Goal: Book appointment/travel/reservation

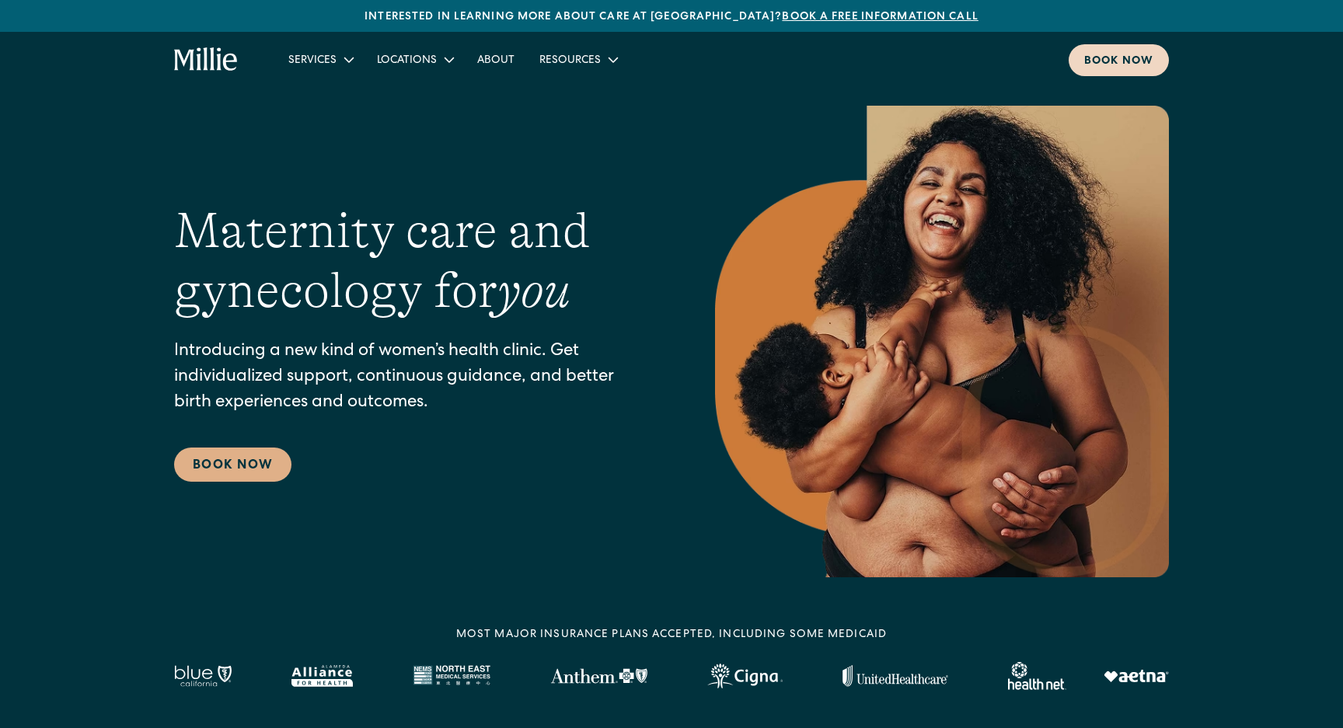
click at [1098, 59] on div "Book now" at bounding box center [1118, 62] width 69 height 16
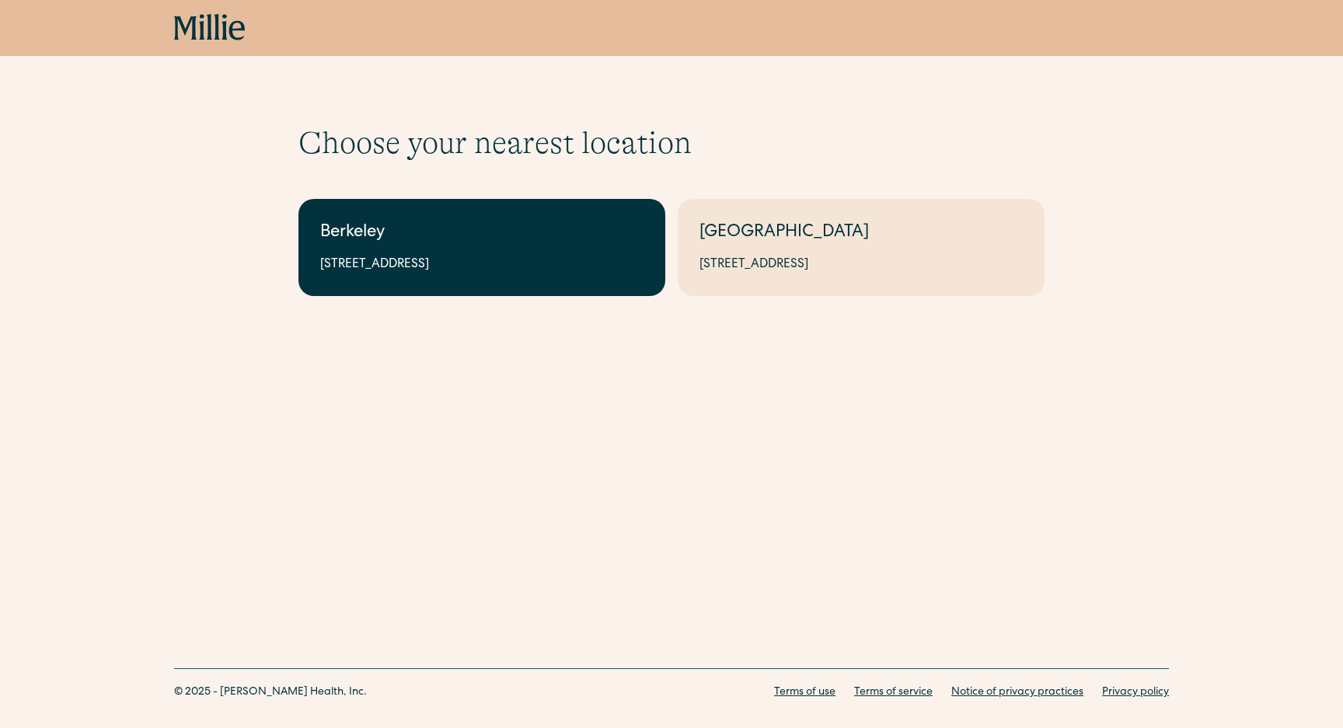
click at [502, 252] on link "Berkeley [STREET_ADDRESS]" at bounding box center [481, 247] width 367 height 97
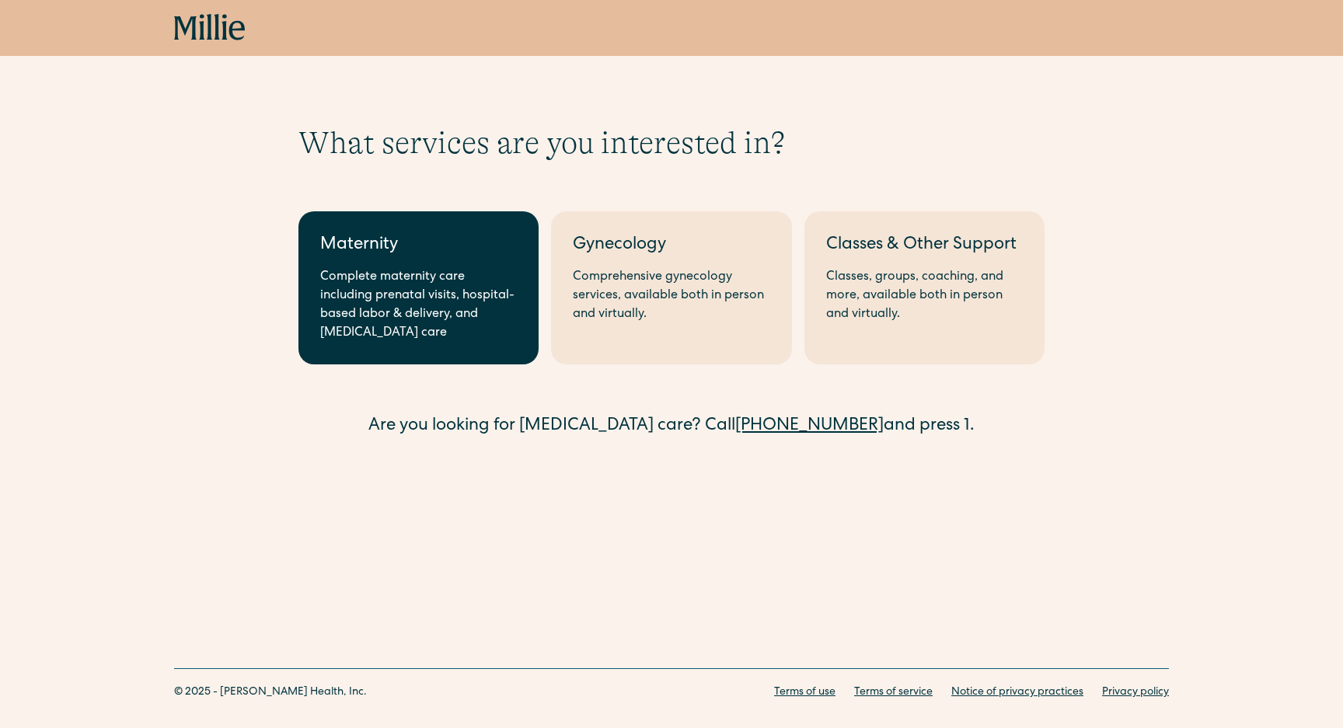
click at [461, 278] on div "Complete maternity care including prenatal visits, hospital-based labor & deliv…" at bounding box center [418, 305] width 197 height 75
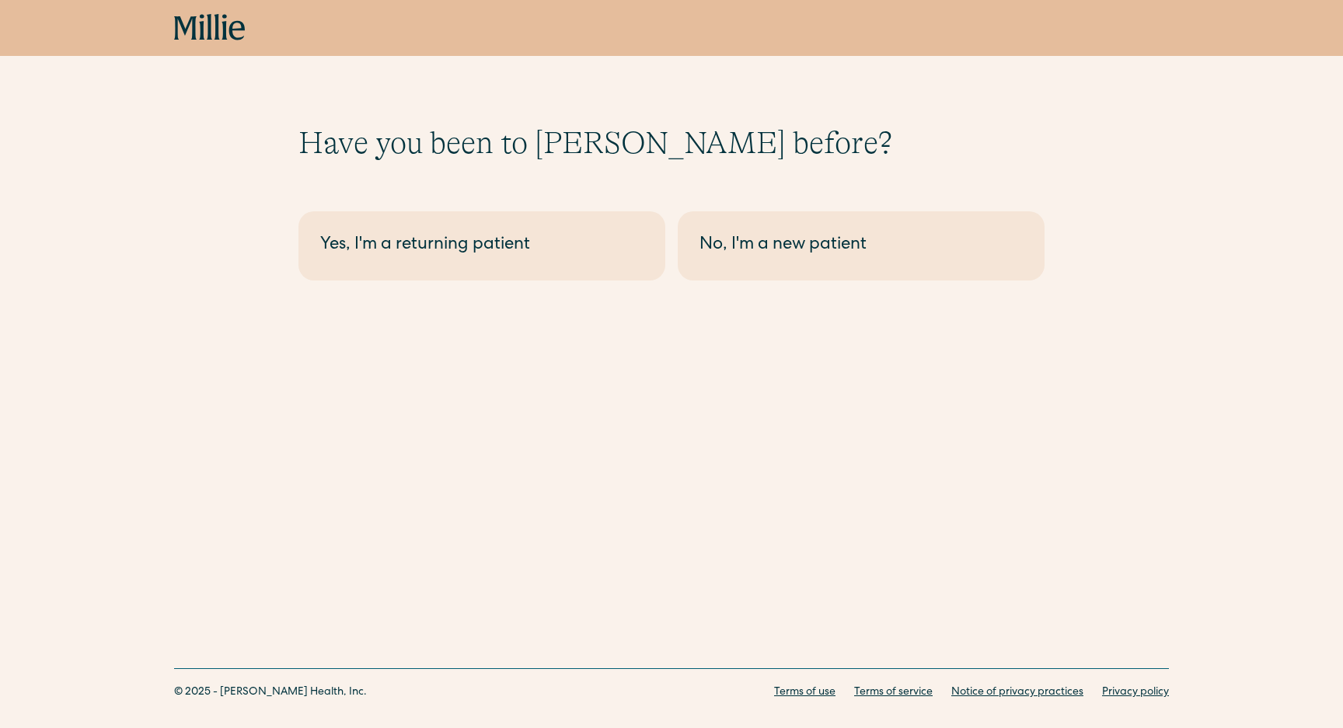
click at [832, 286] on div "Have you been to Millie before? Berkeley - Maternity Yes, I'm a returning patie…" at bounding box center [671, 177] width 1343 height 355
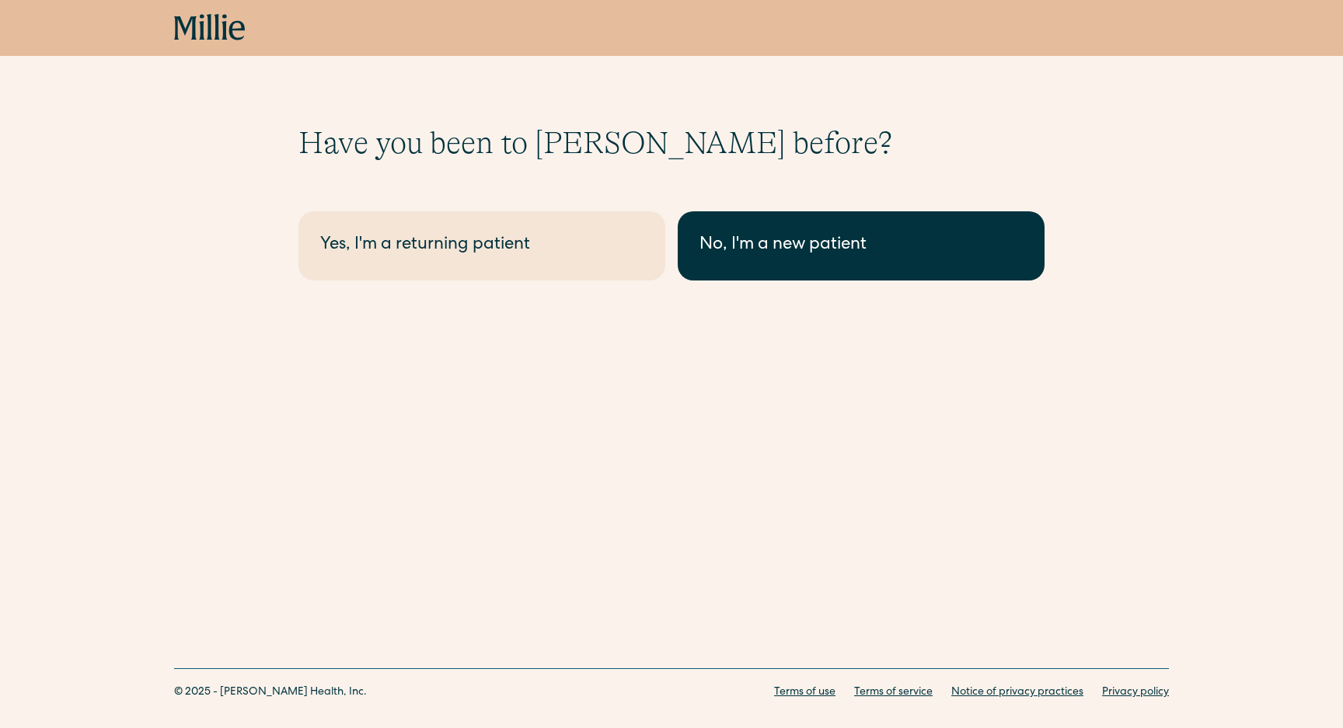
click at [839, 269] on link "No, I'm a new patient" at bounding box center [861, 245] width 367 height 69
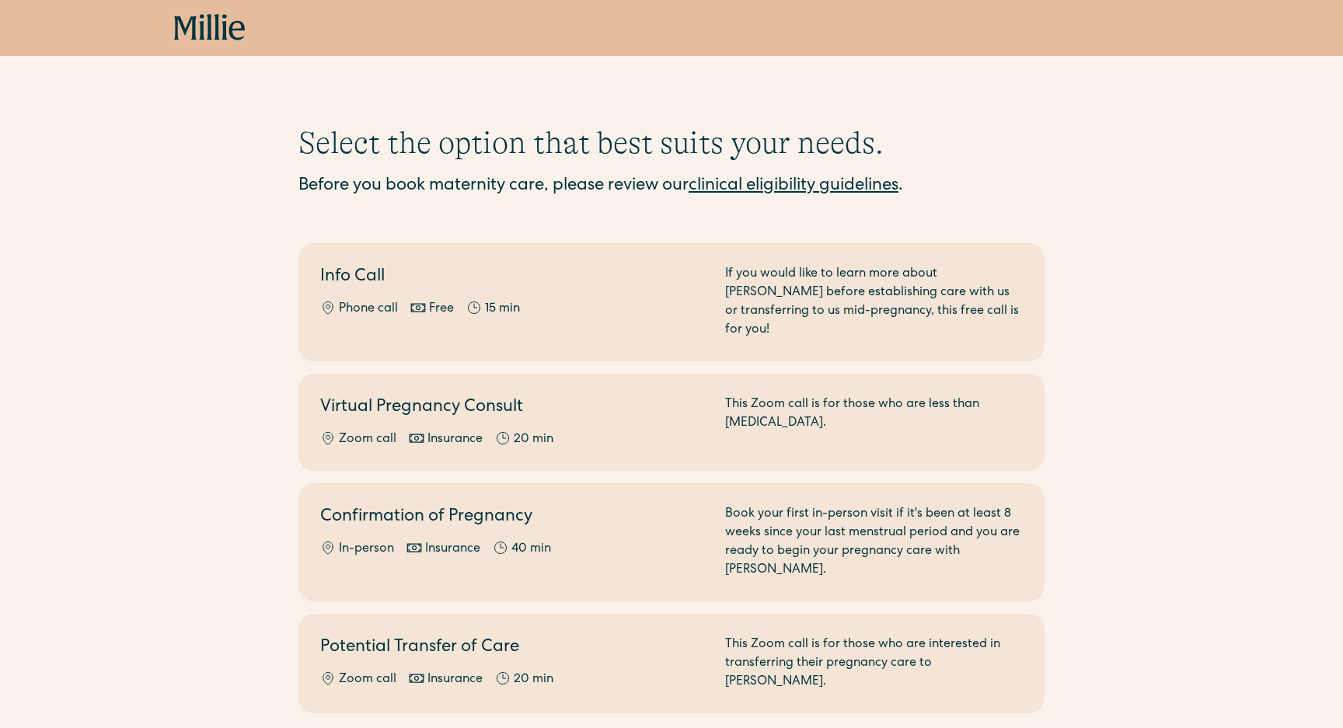
click at [839, 269] on div "If you would like to learn more about [PERSON_NAME] before establishing care wi…" at bounding box center [874, 302] width 298 height 75
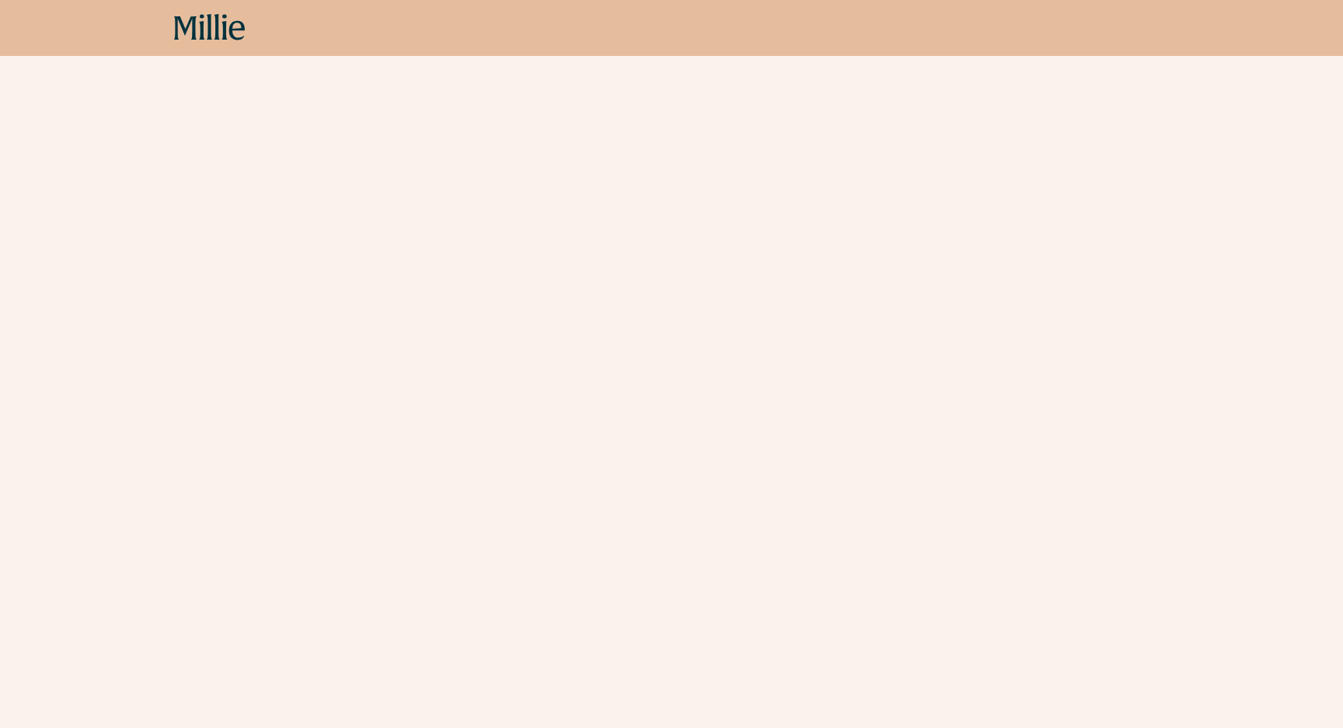
scroll to position [815, 0]
